Goal: Register for event/course

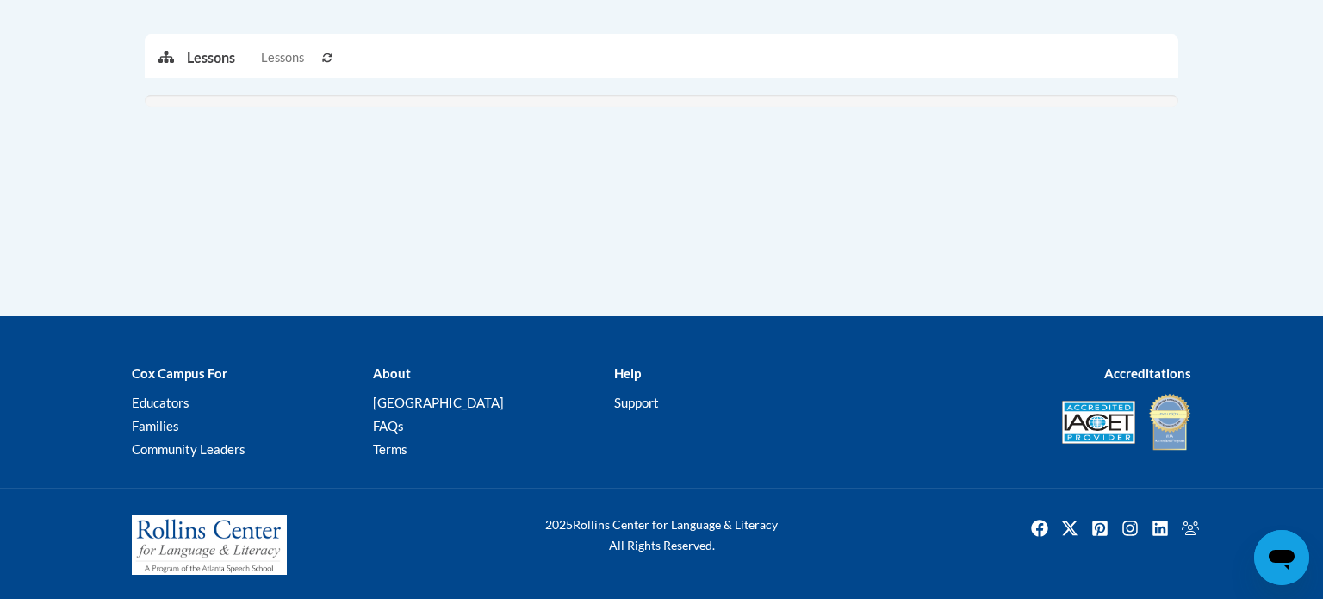
scroll to position [444, 0]
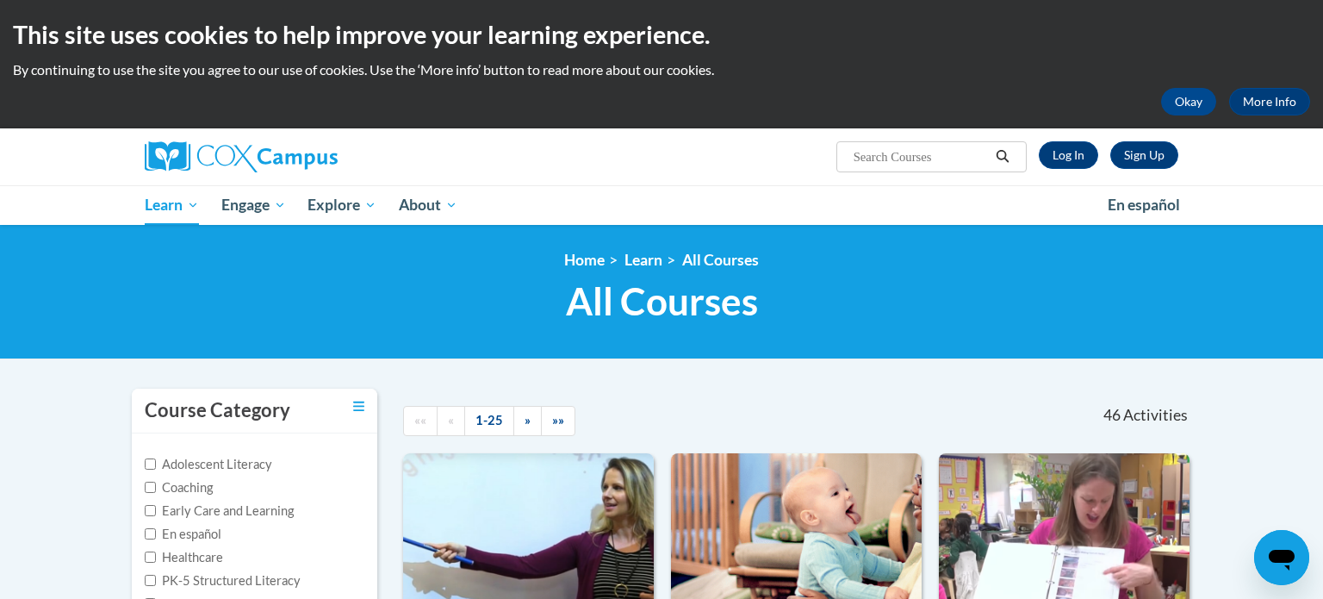
click at [872, 160] on input "Search..." at bounding box center [921, 156] width 138 height 21
type input "data driven instructions"
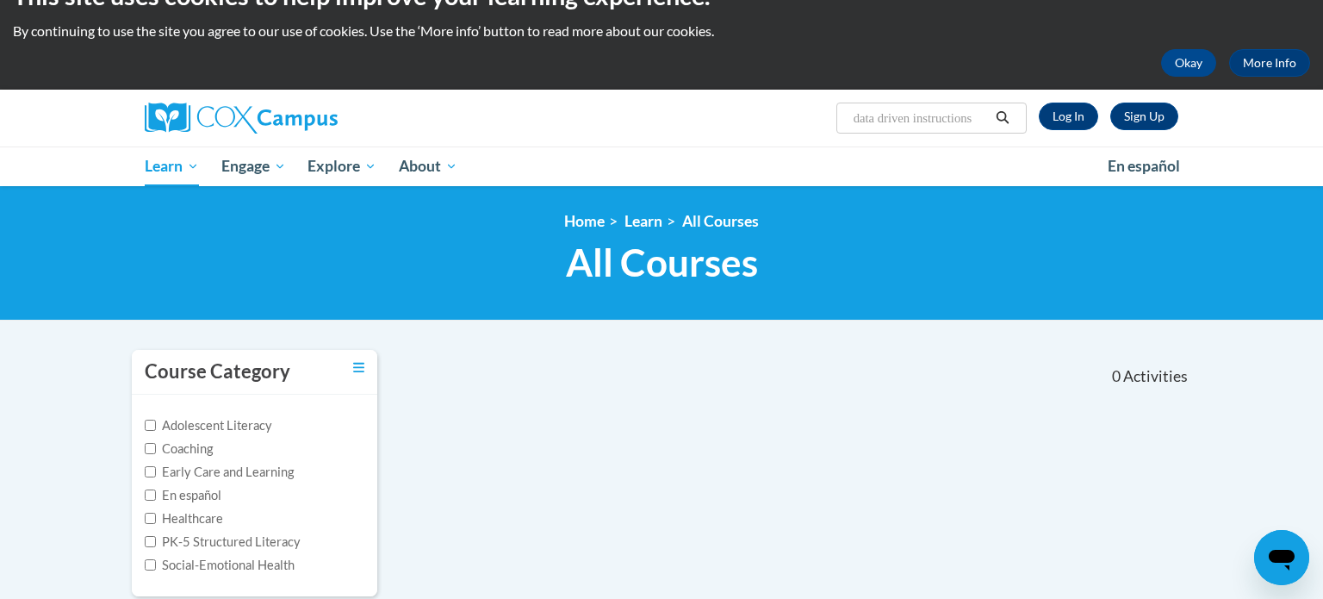
scroll to position [21, 0]
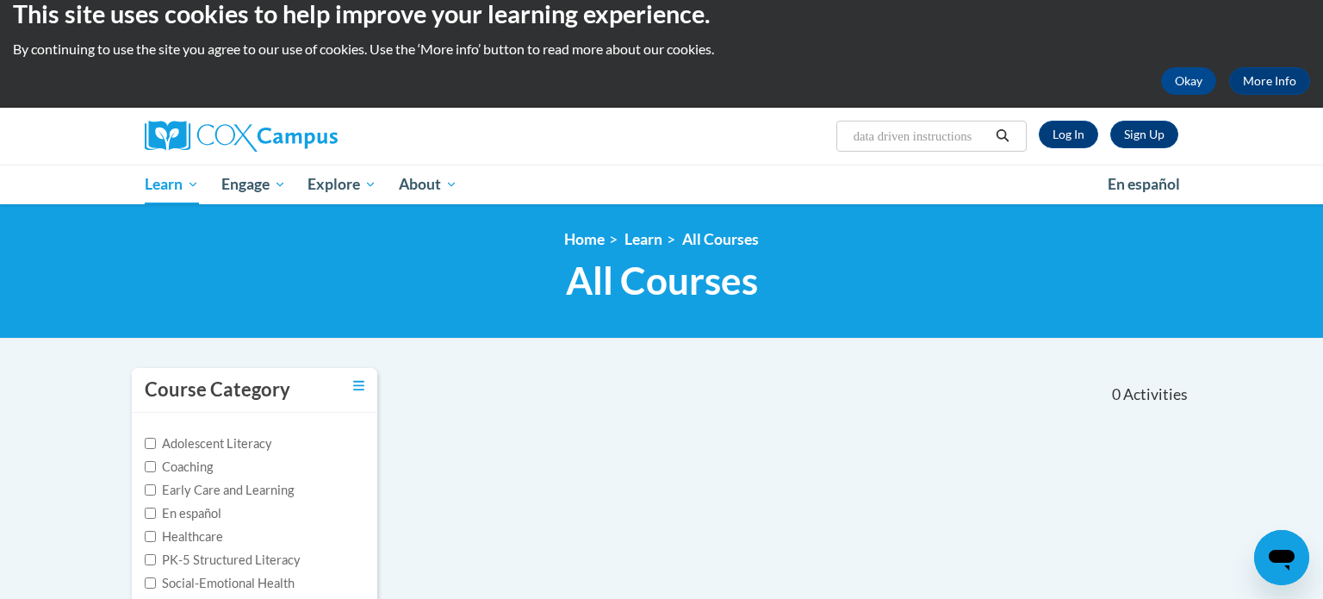
click at [952, 127] on input "data driven instructions" at bounding box center [921, 136] width 138 height 21
click at [957, 139] on input "data driven instructions" at bounding box center [921, 136] width 138 height 21
type input "data driven"
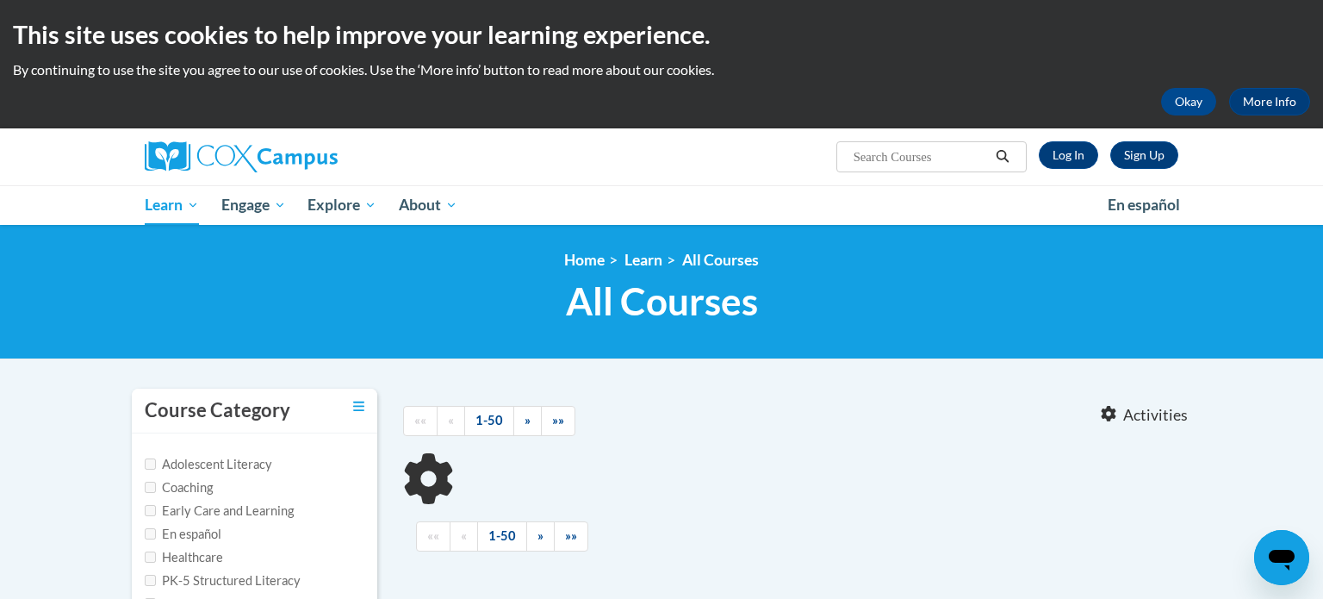
type input "data driven"
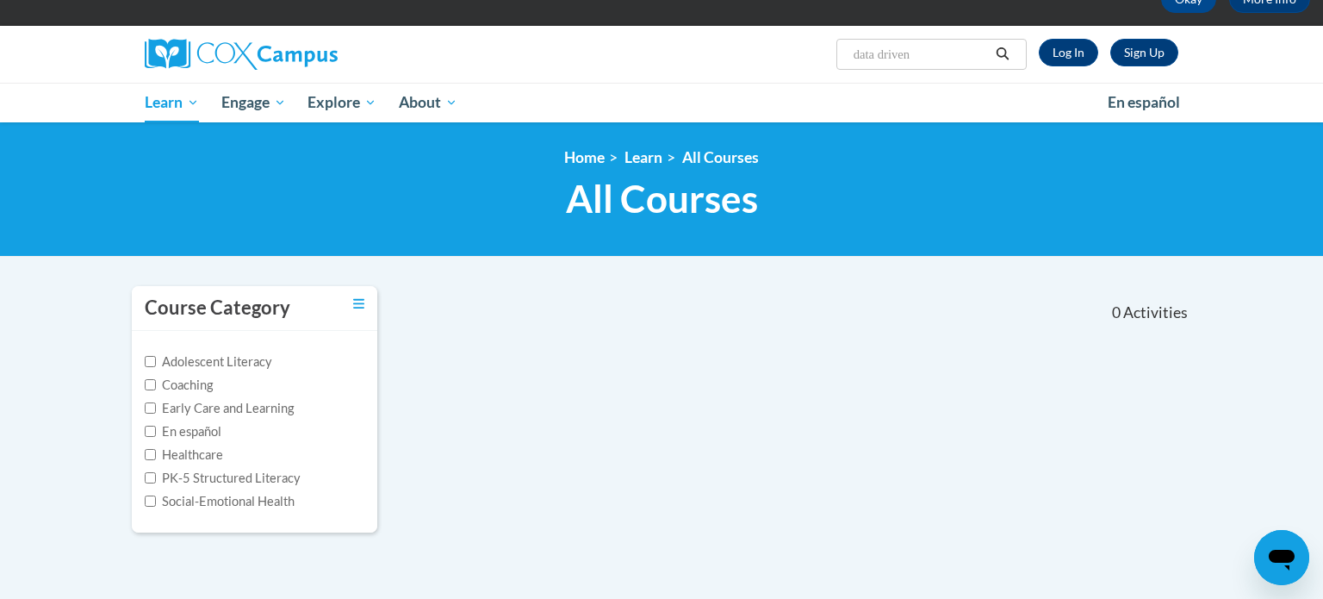
click at [913, 51] on input "data driven" at bounding box center [921, 54] width 138 height 21
click at [939, 66] on span "Search Search... Data drive" at bounding box center [931, 54] width 190 height 31
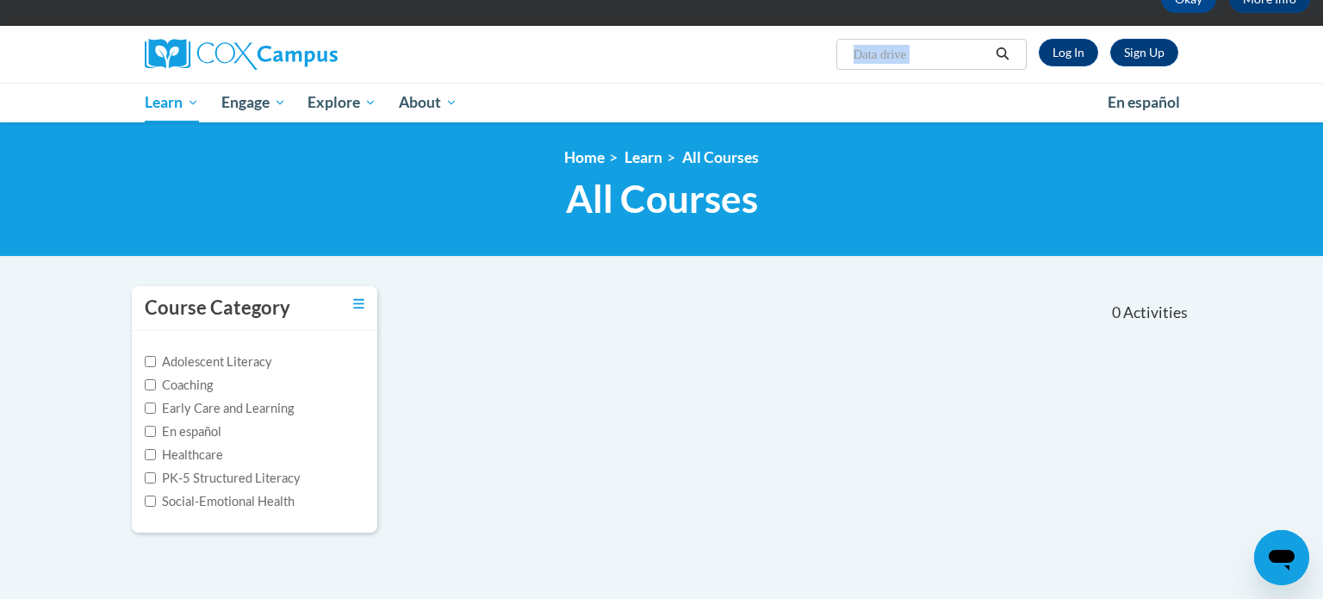
click at [939, 66] on span "Search Search... Data drive" at bounding box center [931, 54] width 190 height 31
click at [940, 57] on input "Data drive" at bounding box center [921, 54] width 138 height 21
type input "D"
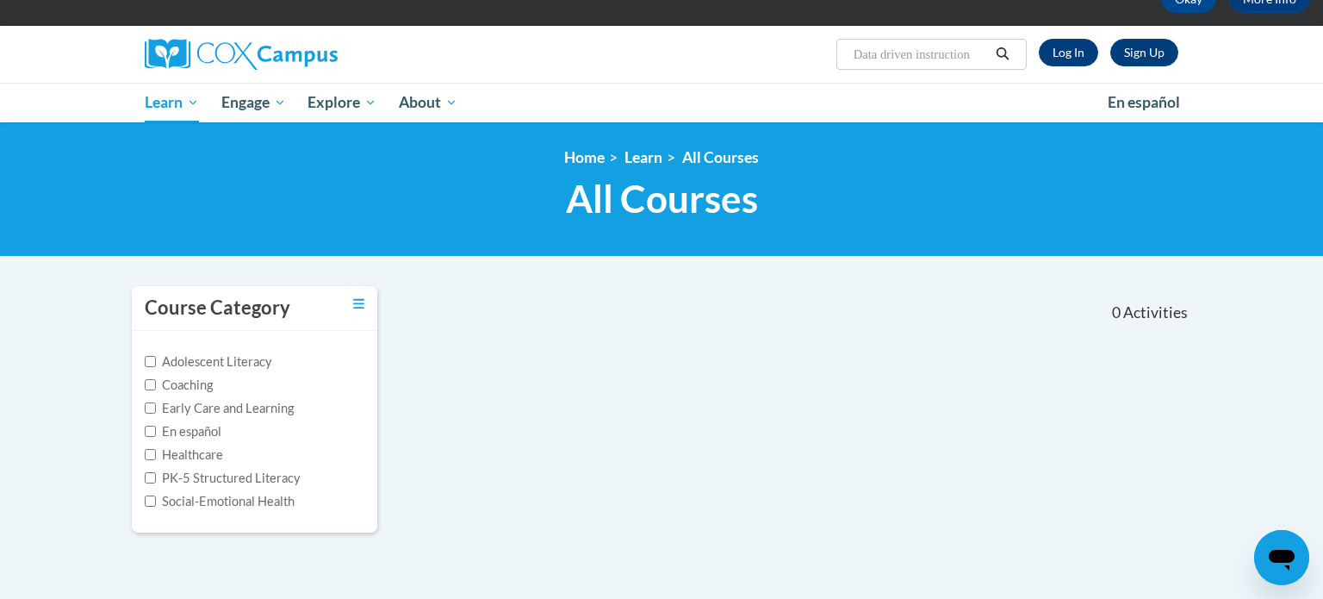
type input "Data driven instructions"
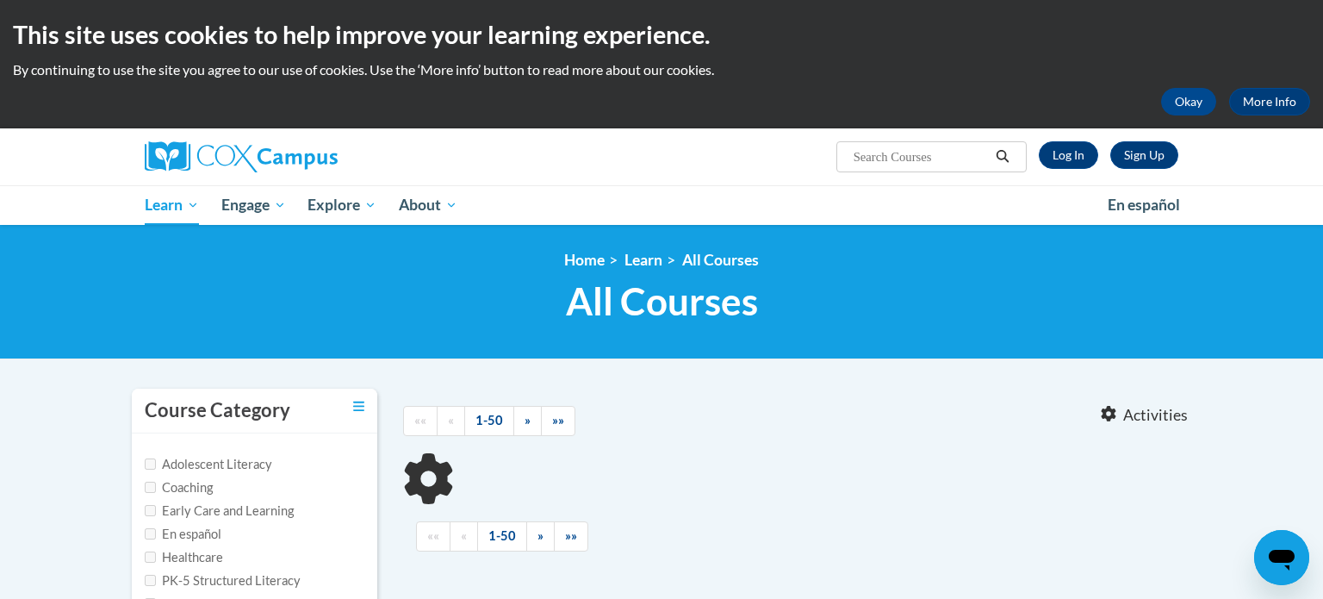
type input "Data driven instructions"
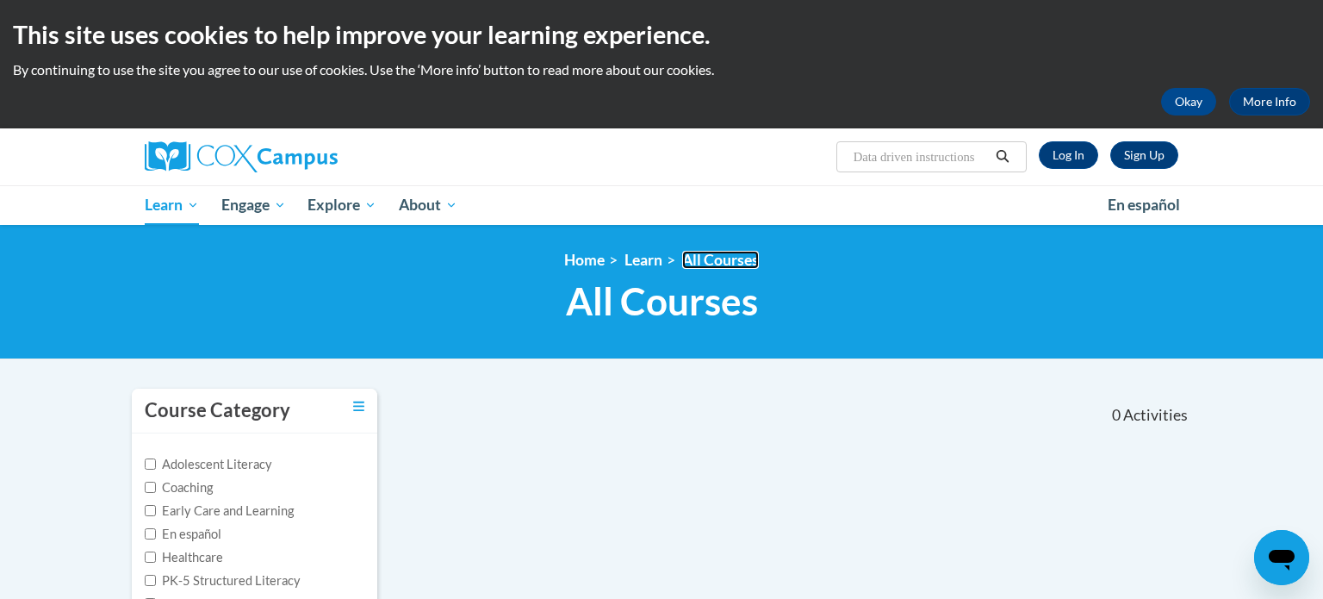
click at [739, 261] on link "All Courses" at bounding box center [720, 260] width 77 height 18
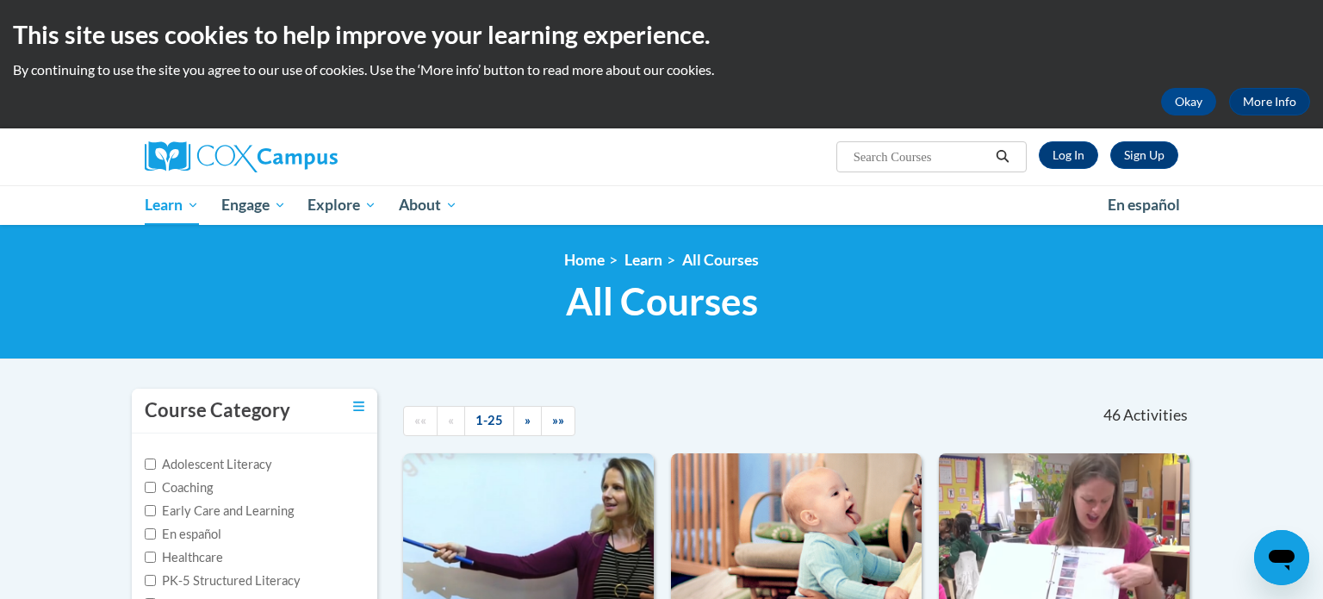
click at [938, 148] on input "Search..." at bounding box center [921, 156] width 138 height 21
type input "Data driven instructions"
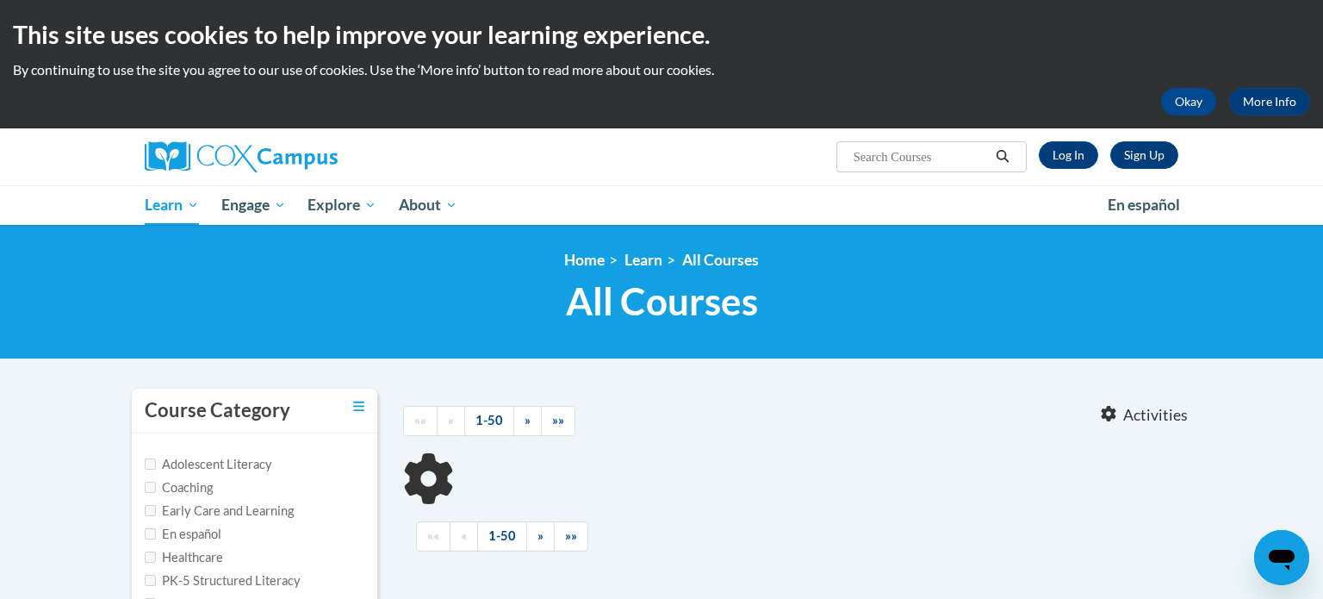
type input "Data driven instructions"
click at [935, 160] on input "Data driven instructions" at bounding box center [921, 156] width 138 height 21
type input "Data-Driven Instructions"
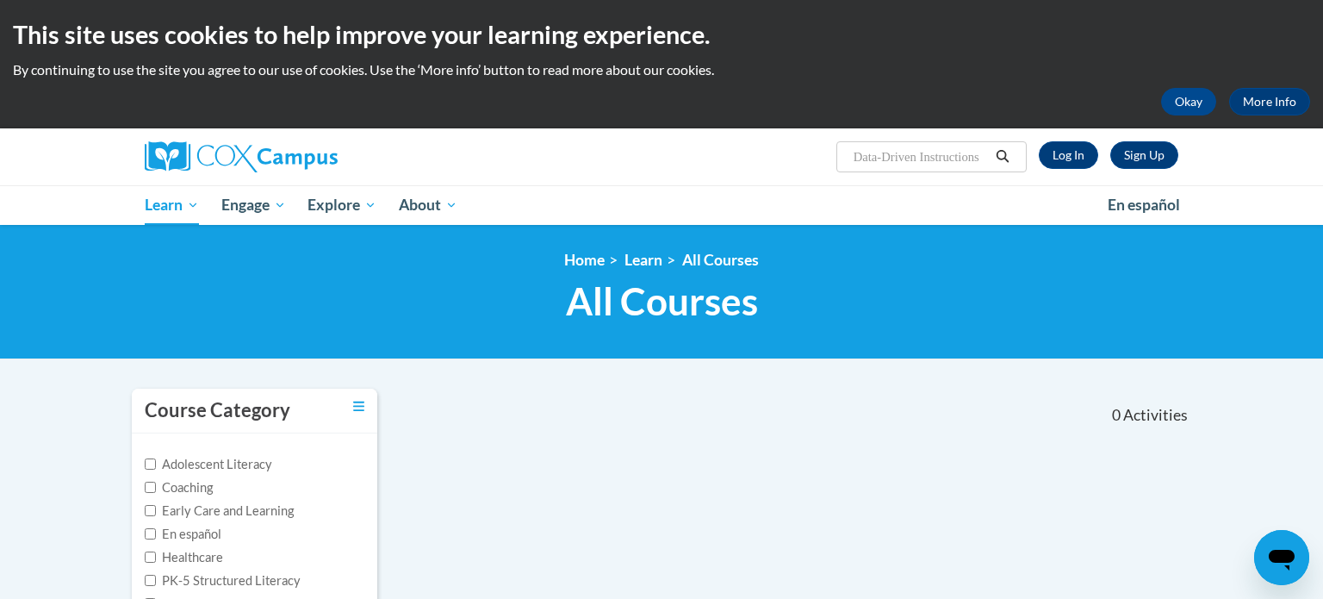
scroll to position [0, 2]
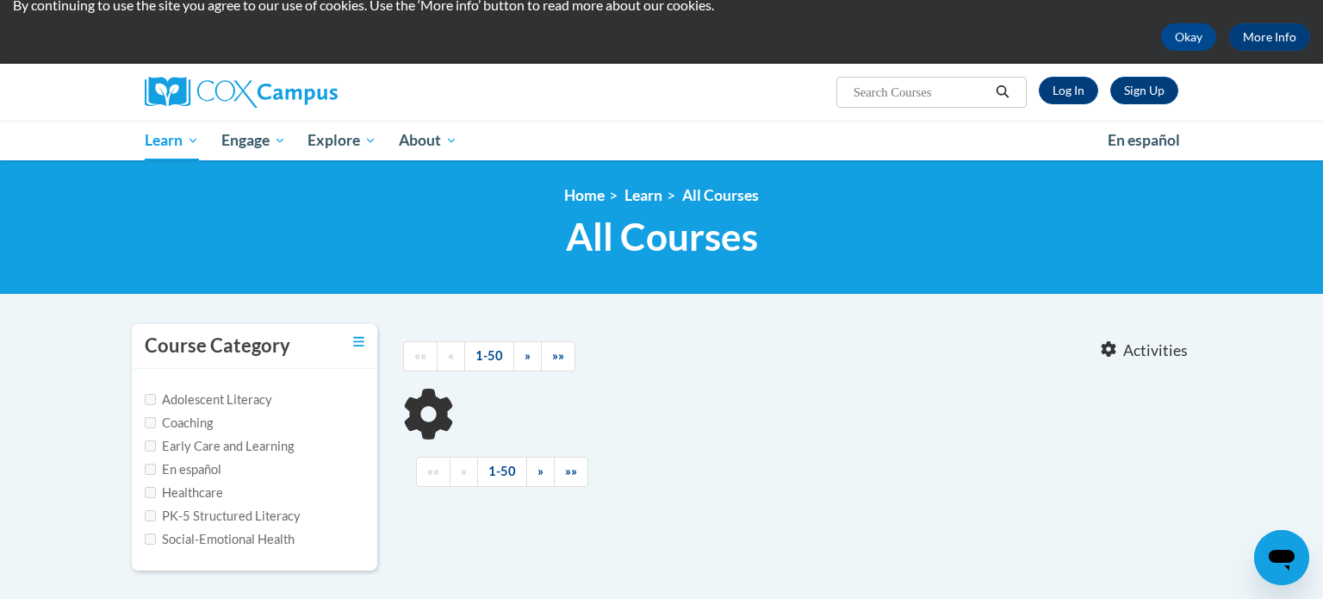
scroll to position [69, 0]
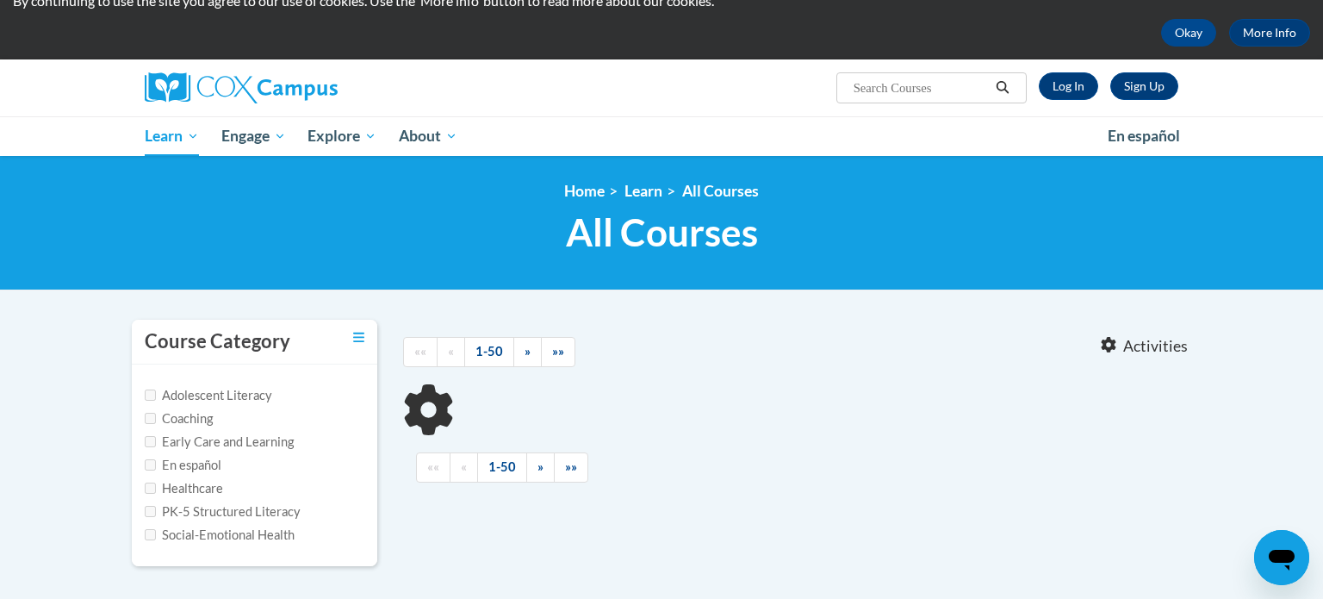
type input "Data-Driven Instructions"
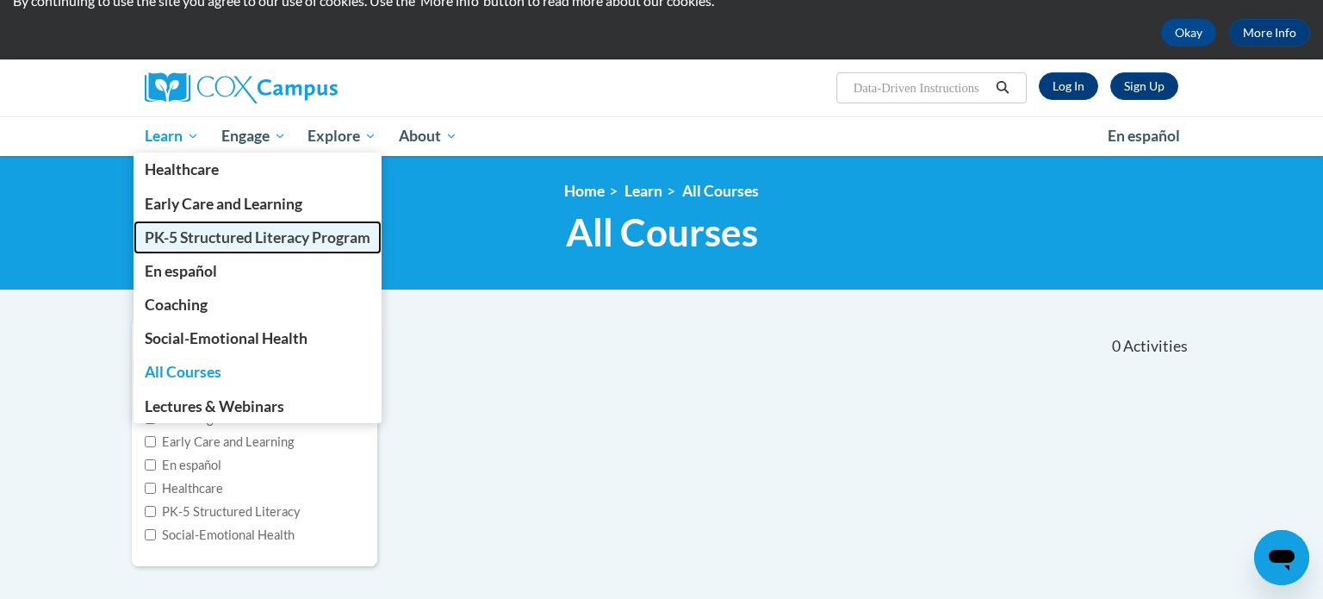
click at [183, 233] on span "PK-5 Structured Literacy Program" at bounding box center [258, 237] width 226 height 18
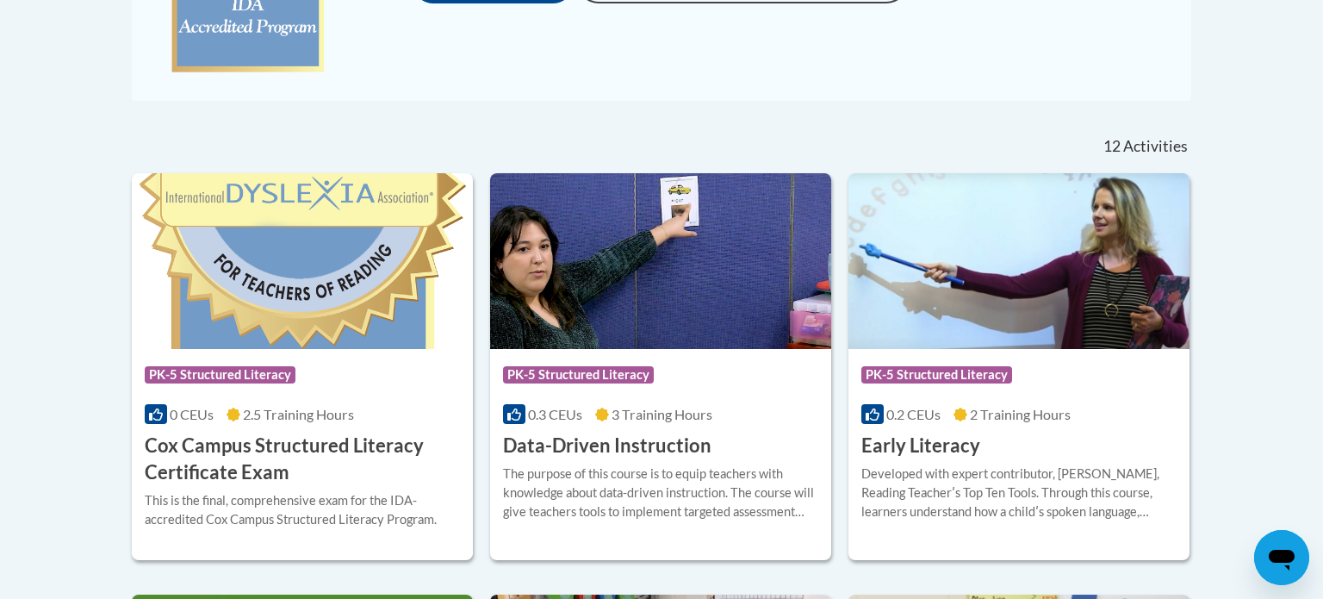
scroll to position [624, 0]
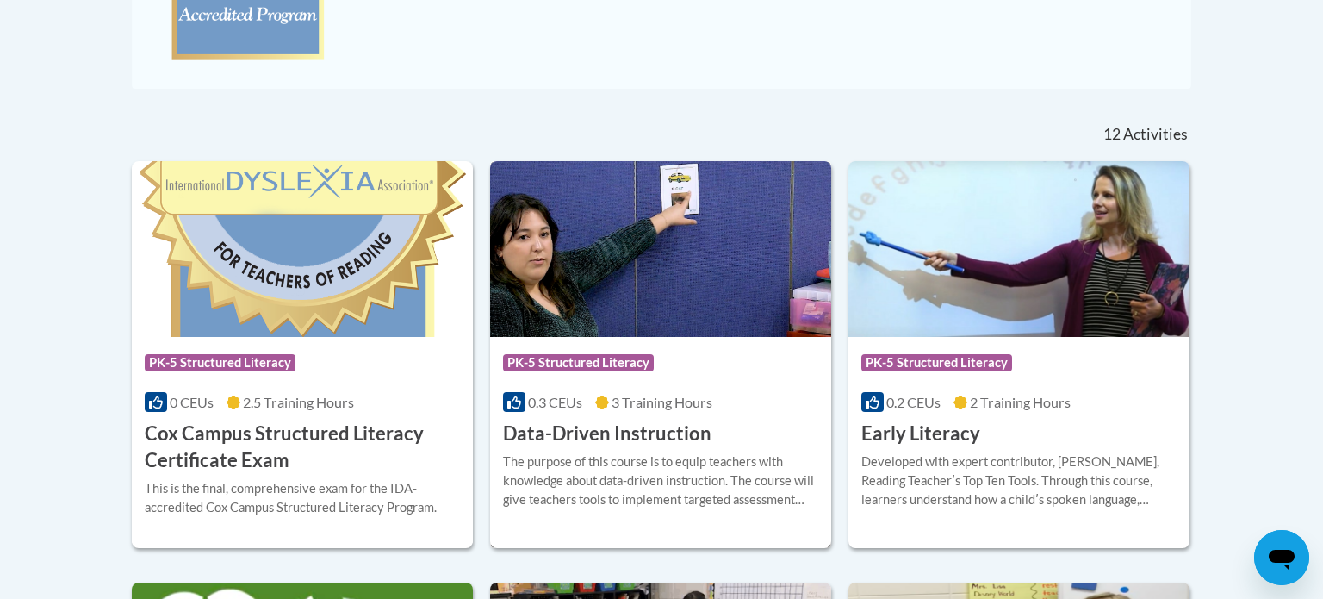
click at [670, 338] on div "Course Category: PK-5 Structured Literacy 0.3 CEUs 3 Training Hours COURSE Data…" at bounding box center [660, 392] width 341 height 110
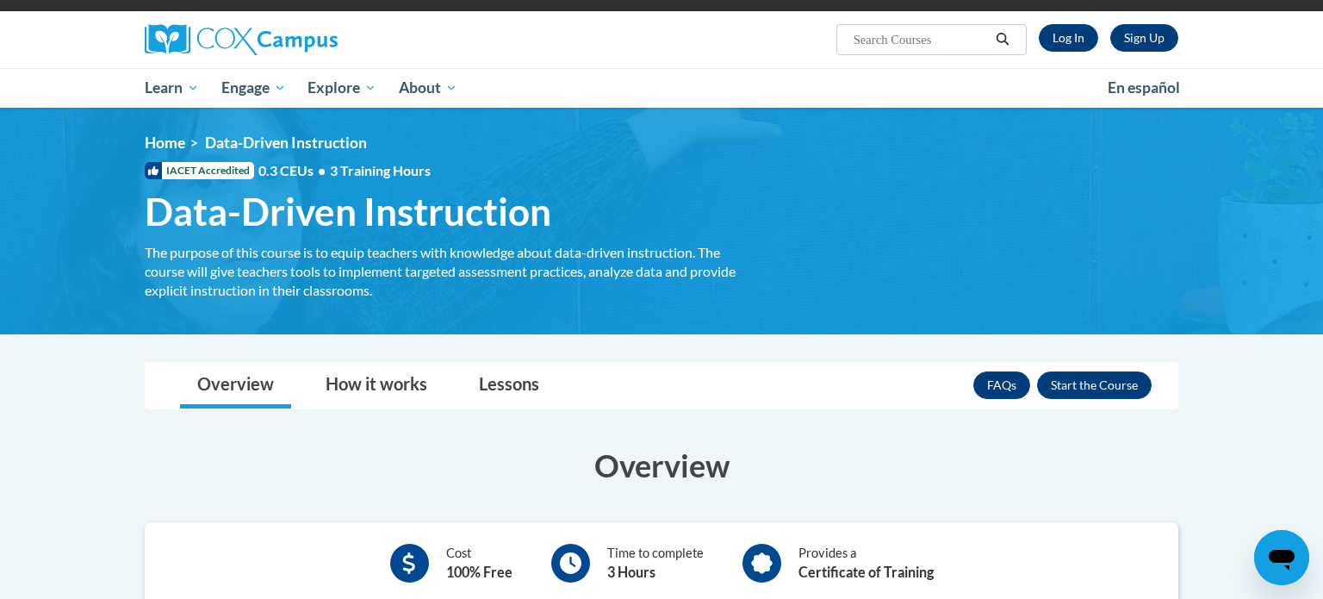
scroll to position [63, 0]
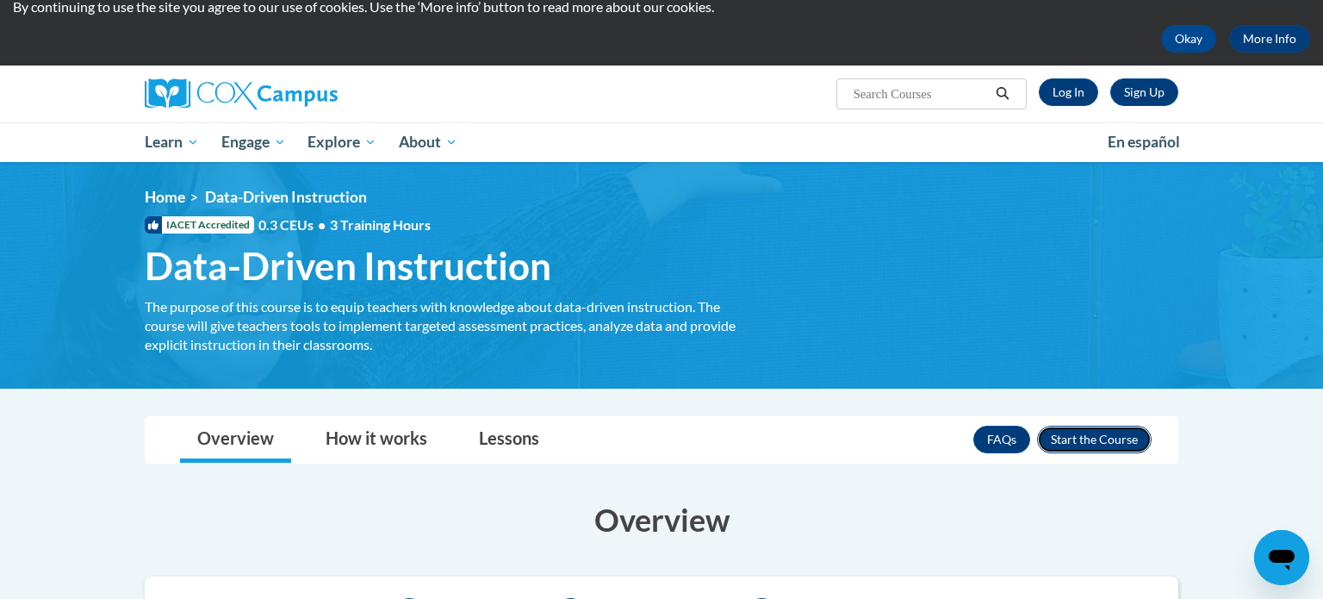
click at [1090, 439] on button "Enroll" at bounding box center [1094, 439] width 115 height 28
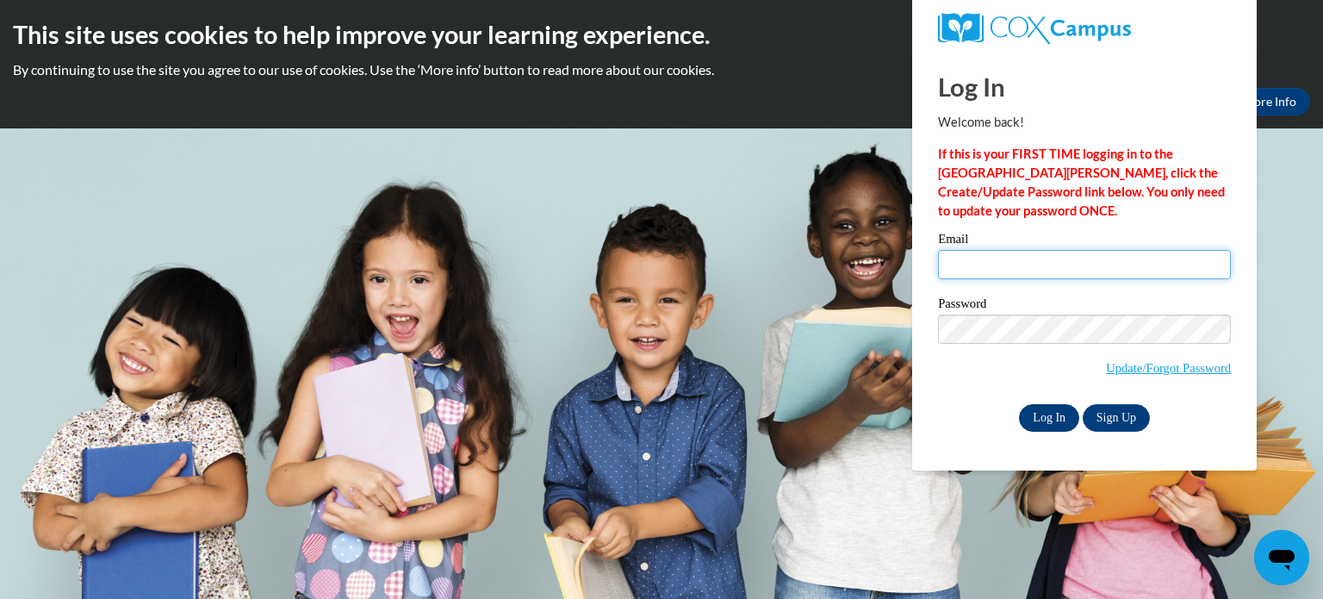
type input "gomez102705@gmail.com"
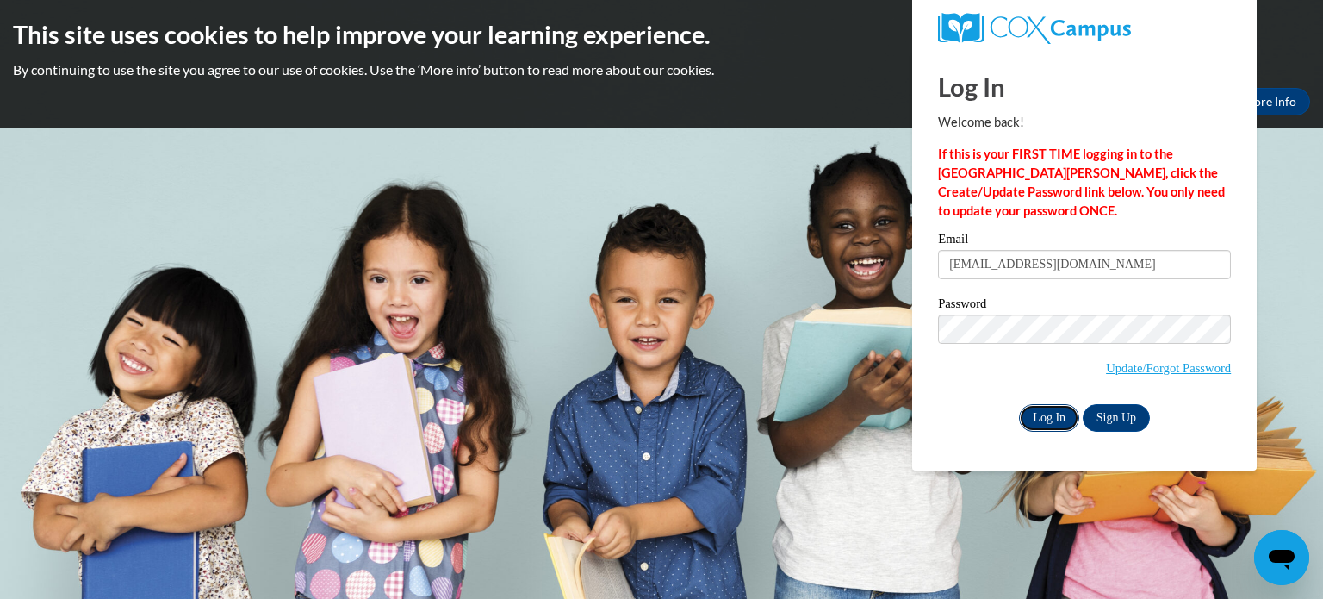
click at [1063, 420] on input "Log In" at bounding box center [1049, 418] width 60 height 28
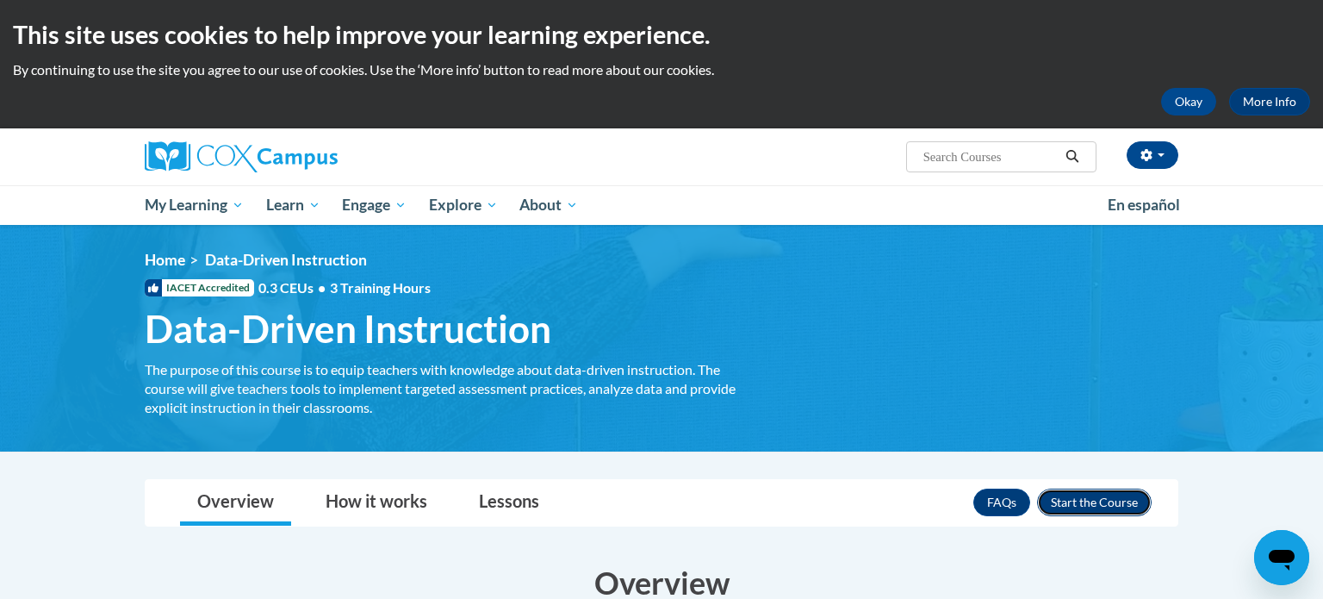
click at [1129, 505] on button "Enroll" at bounding box center [1094, 502] width 115 height 28
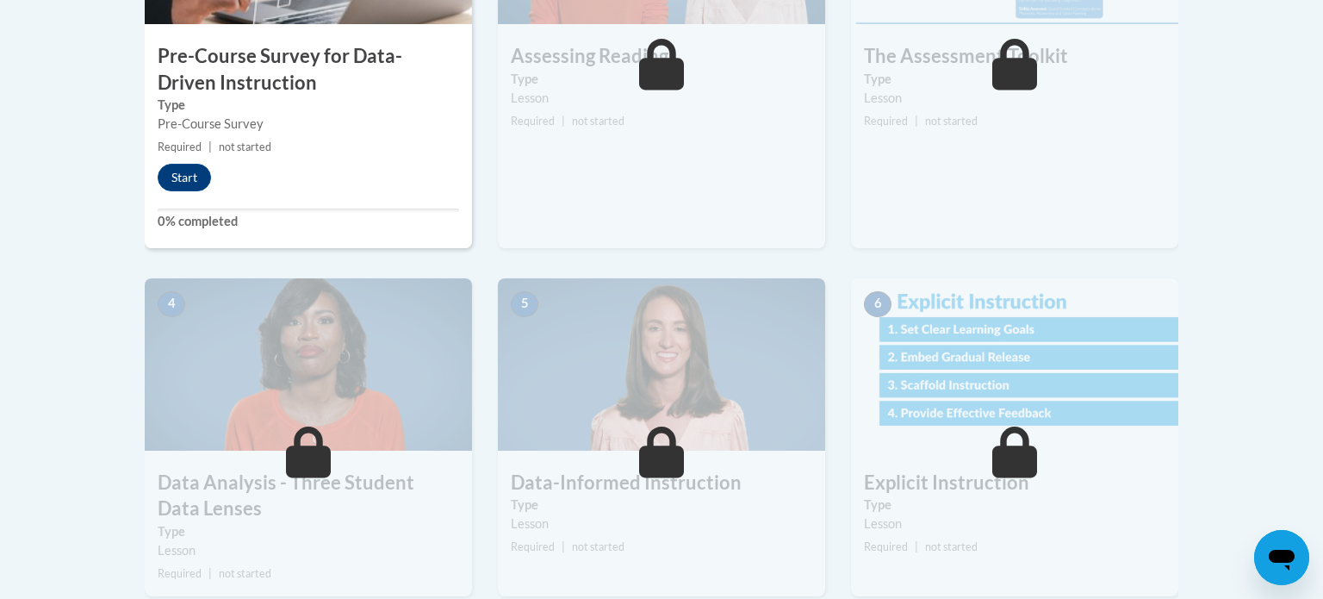
scroll to position [739, 0]
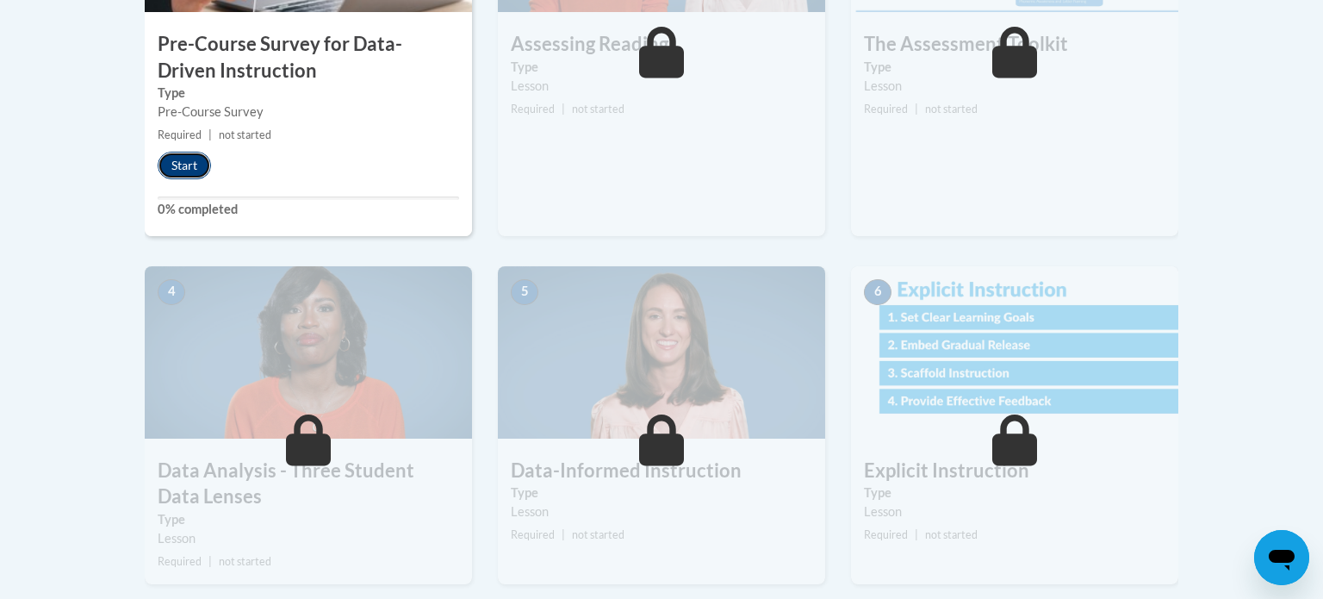
click at [182, 157] on button "Start" at bounding box center [184, 166] width 53 height 28
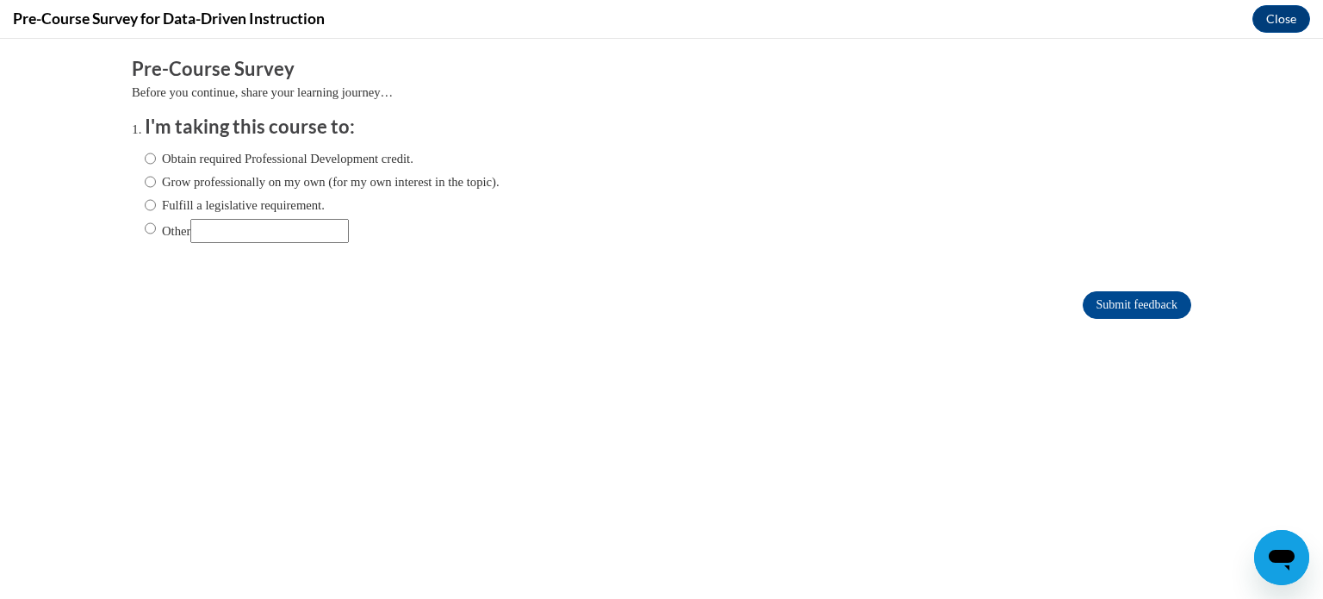
scroll to position [0, 0]
click at [182, 157] on label "Obtain required Professional Development credit." at bounding box center [279, 158] width 269 height 19
click at [156, 157] on input "Obtain required Professional Development credit." at bounding box center [150, 158] width 11 height 19
radio input "true"
click at [1152, 303] on input "Submit feedback" at bounding box center [1137, 305] width 109 height 28
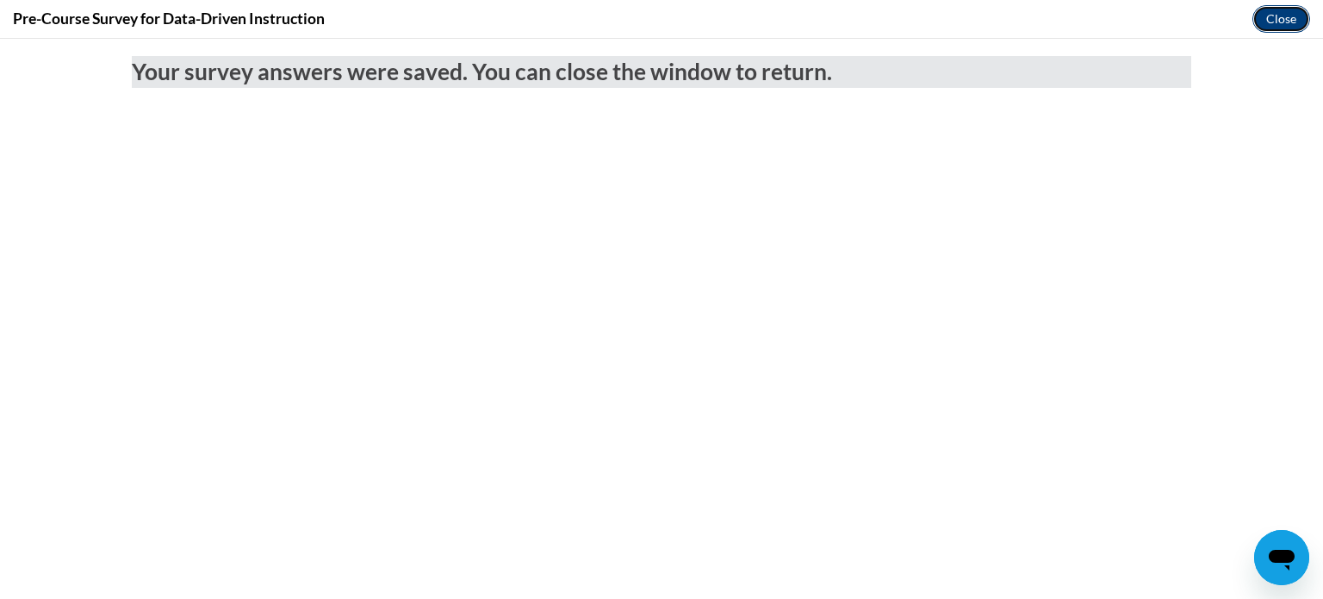
click at [1279, 15] on button "Close" at bounding box center [1281, 19] width 58 height 28
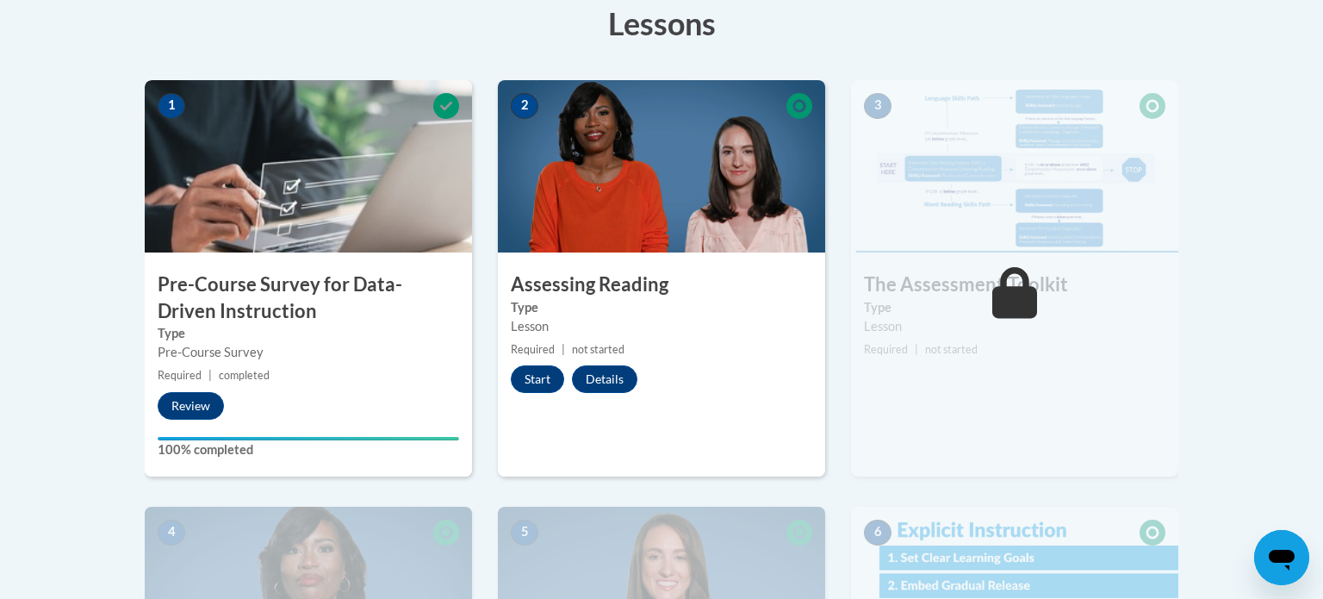
scroll to position [502, 0]
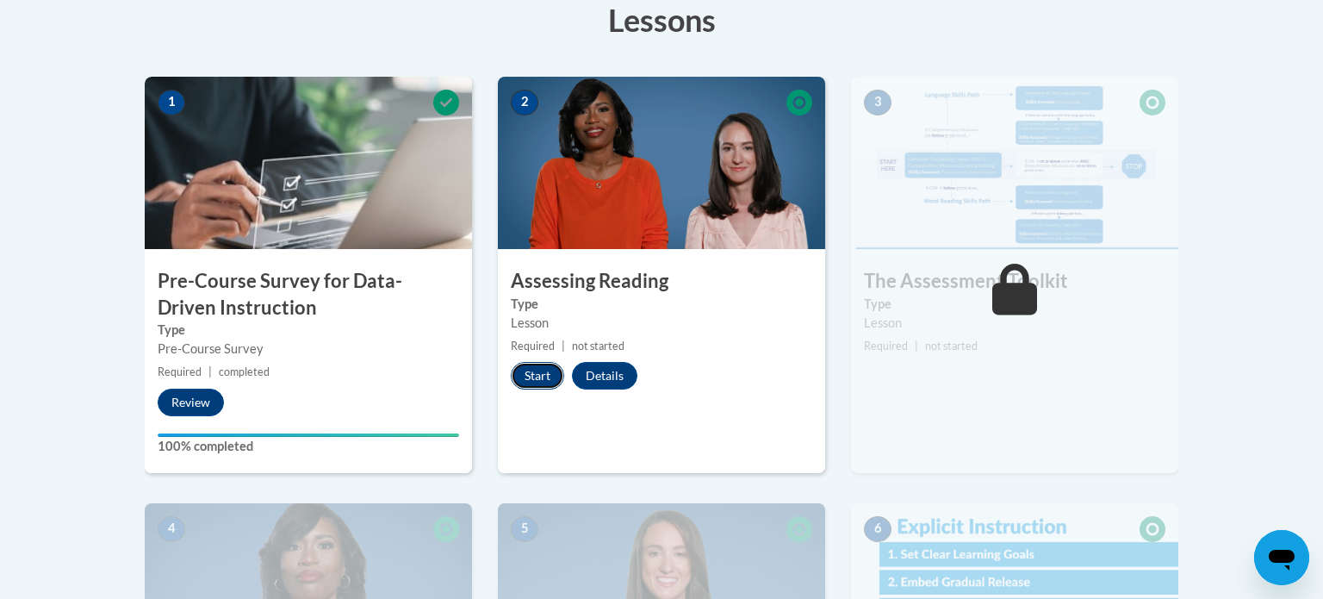
click at [550, 374] on button "Start" at bounding box center [537, 376] width 53 height 28
